Goal: Task Accomplishment & Management: Use online tool/utility

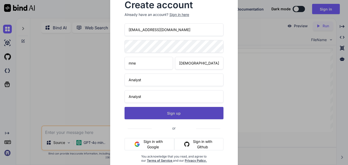
click at [165, 112] on button "Sign up" at bounding box center [174, 113] width 99 height 12
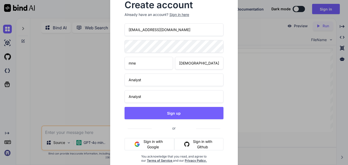
drag, startPoint x: 180, startPoint y: 28, endPoint x: 126, endPoint y: 29, distance: 53.6
click at [126, 29] on input "[EMAIL_ADDRESS][DOMAIN_NAME]" at bounding box center [174, 29] width 99 height 13
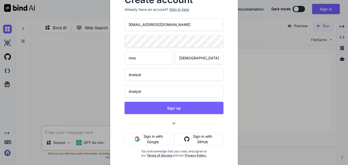
scroll to position [7, 0]
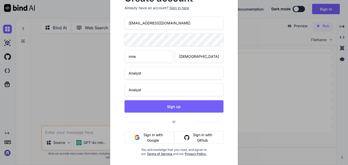
click at [268, 86] on div "Create account Already have an account? Sign in here mne.jain@horizonspost.com …" at bounding box center [174, 82] width 348 height 165
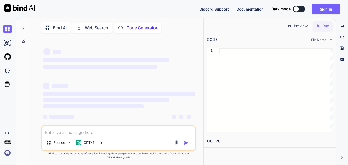
type textarea "x"
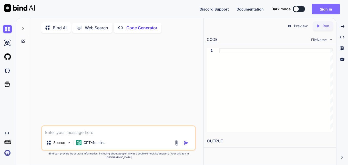
click at [319, 8] on button "Sign in" at bounding box center [326, 9] width 28 height 10
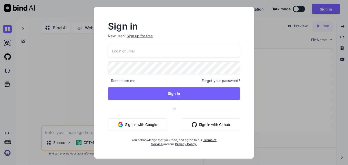
click at [131, 50] on input "email" at bounding box center [174, 51] width 132 height 13
paste input "[EMAIL_ADDRESS][DOMAIN_NAME]"
type input "[EMAIL_ADDRESS][DOMAIN_NAME]"
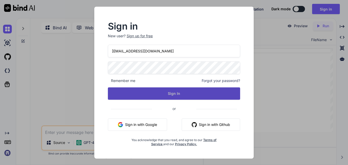
click at [133, 93] on button "Sign In" at bounding box center [174, 93] width 132 height 12
